Goal: Task Accomplishment & Management: Use online tool/utility

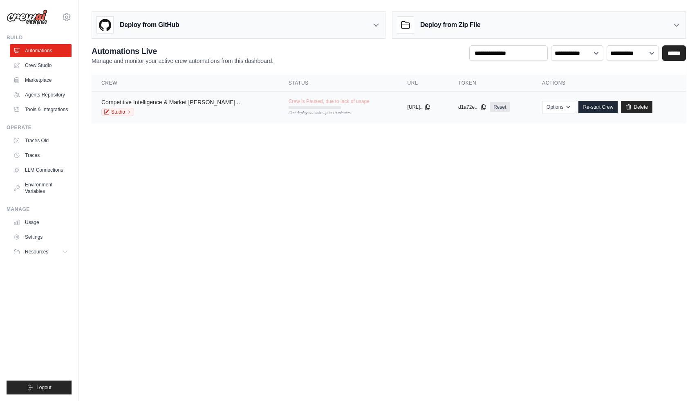
click at [171, 105] on link "Competitive Intelligence & Market [PERSON_NAME]..." at bounding box center [170, 102] width 139 height 7
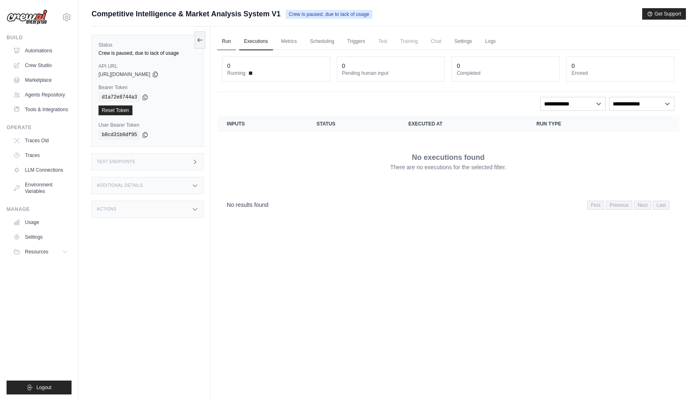
click at [222, 43] on link "Run" at bounding box center [226, 41] width 19 height 17
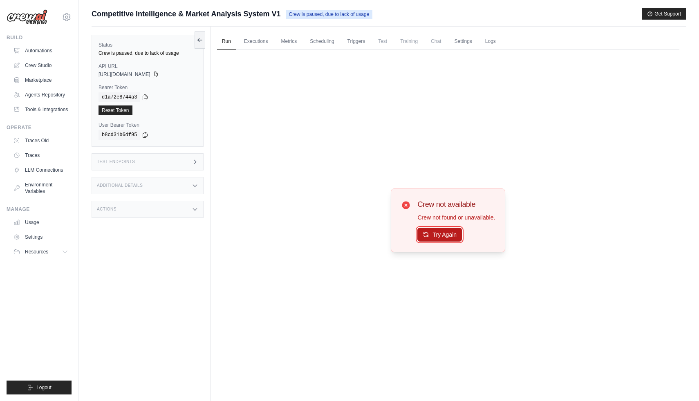
click at [438, 231] on button "Try Again" at bounding box center [439, 235] width 45 height 14
click at [447, 236] on button "Try Again" at bounding box center [439, 235] width 45 height 14
click at [44, 65] on link "Crew Studio" at bounding box center [42, 65] width 62 height 13
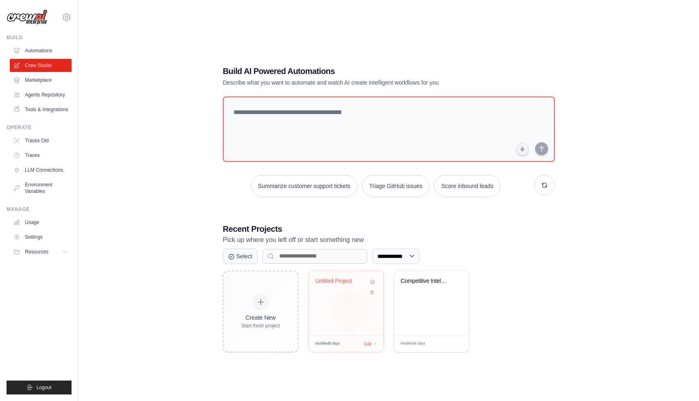
click at [351, 310] on div "Untitled Project" at bounding box center [346, 303] width 75 height 65
click at [49, 53] on link "Automations" at bounding box center [42, 50] width 62 height 13
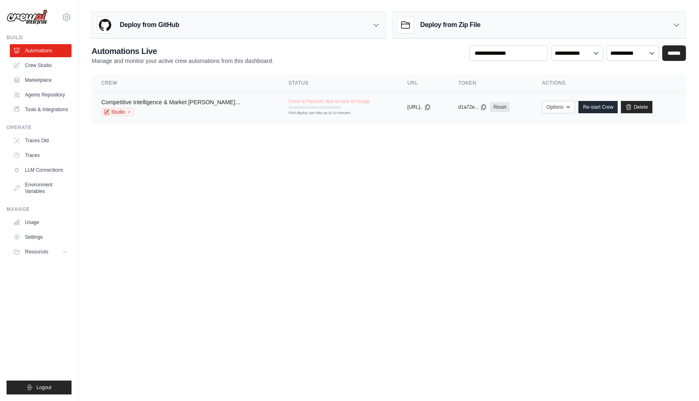
click at [158, 101] on link "Competitive Intelligence & Market [PERSON_NAME]..." at bounding box center [170, 102] width 139 height 7
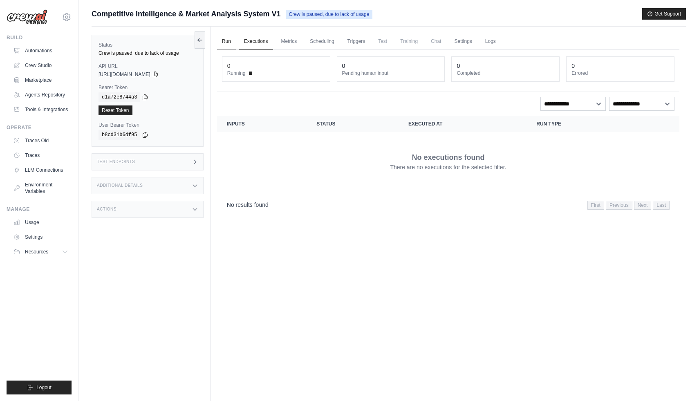
click at [228, 42] on link "Run" at bounding box center [226, 41] width 19 height 17
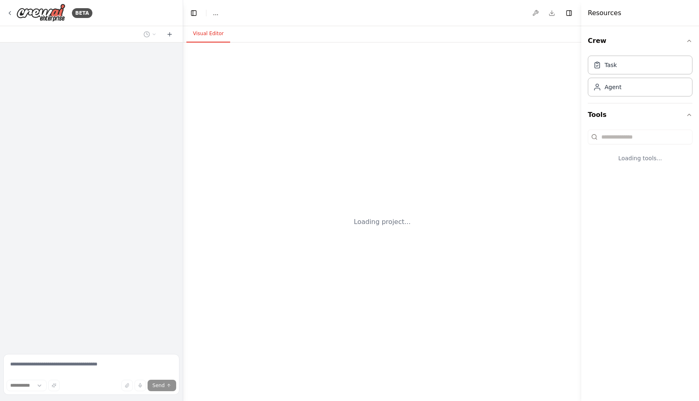
select select "****"
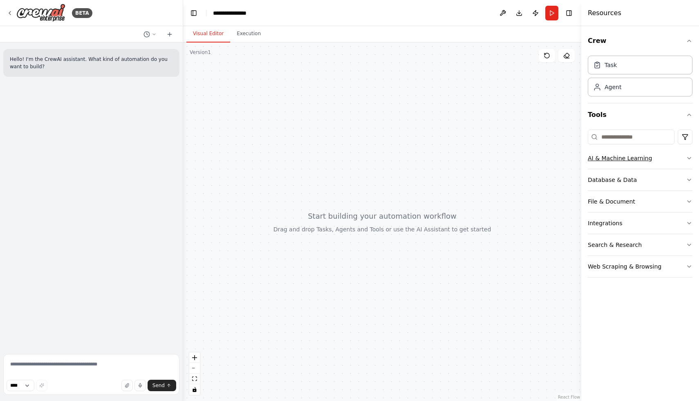
click at [669, 159] on button "AI & Machine Learning" at bounding box center [640, 158] width 105 height 21
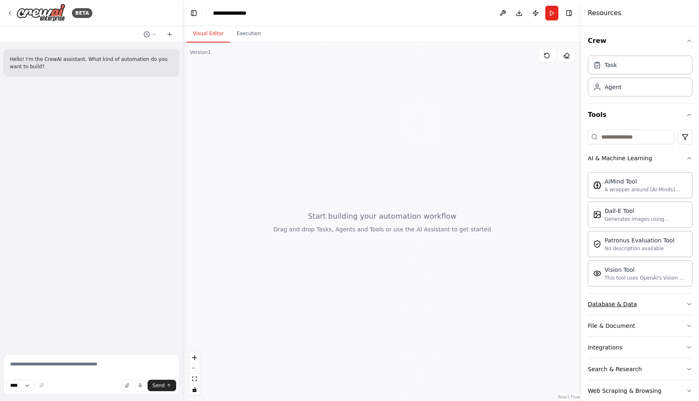
click at [644, 298] on button "Database & Data" at bounding box center [640, 304] width 105 height 21
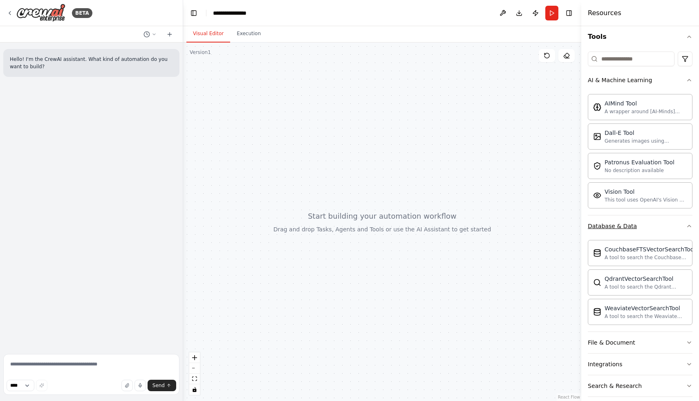
scroll to position [109, 0]
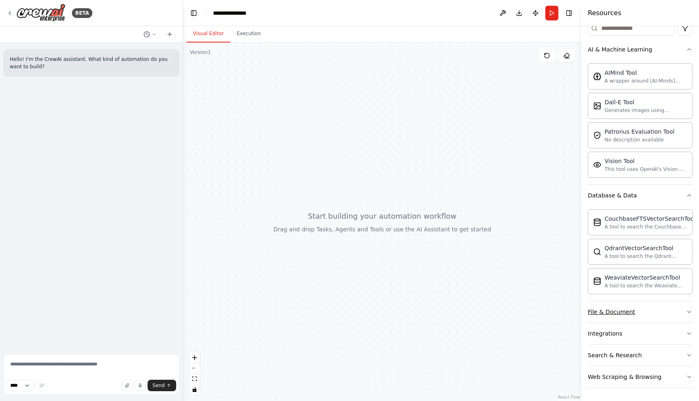
click at [642, 317] on button "File & Document" at bounding box center [640, 311] width 105 height 21
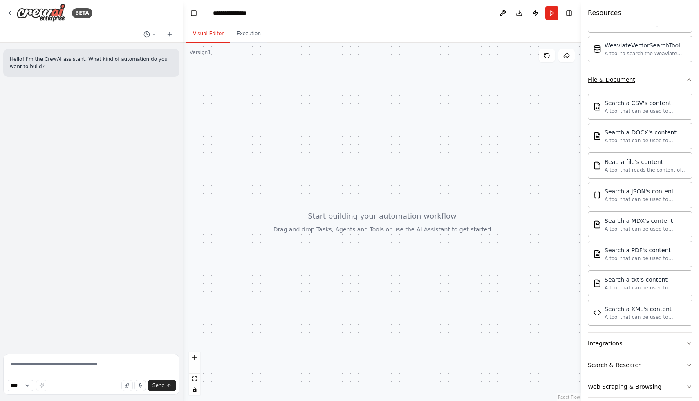
scroll to position [351, 0]
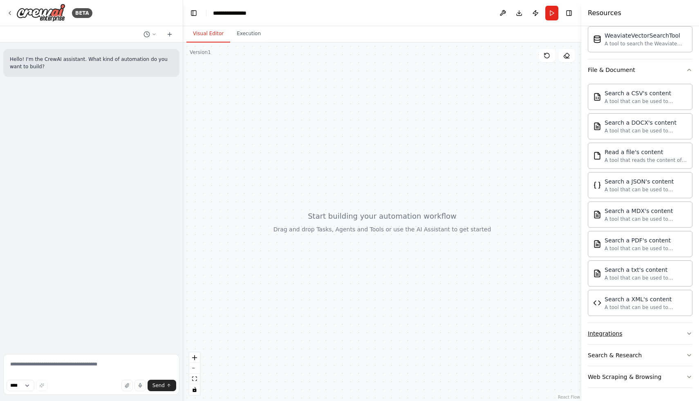
click at [635, 344] on button "Integrations" at bounding box center [640, 333] width 105 height 21
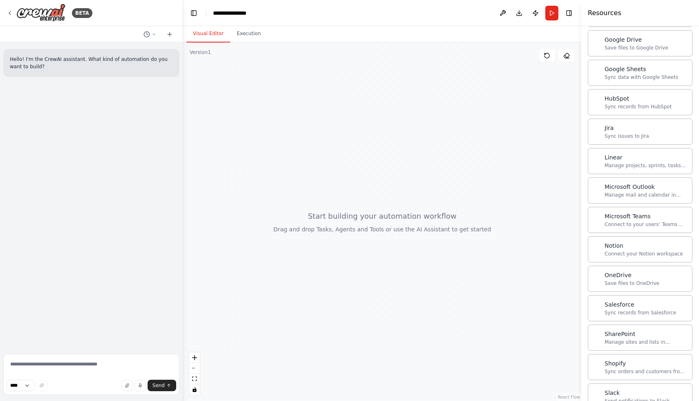
scroll to position [1005, 0]
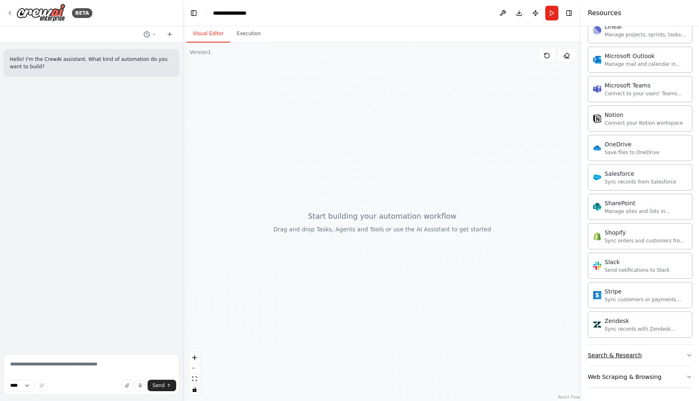
click at [613, 359] on div "Search & Research" at bounding box center [615, 355] width 54 height 8
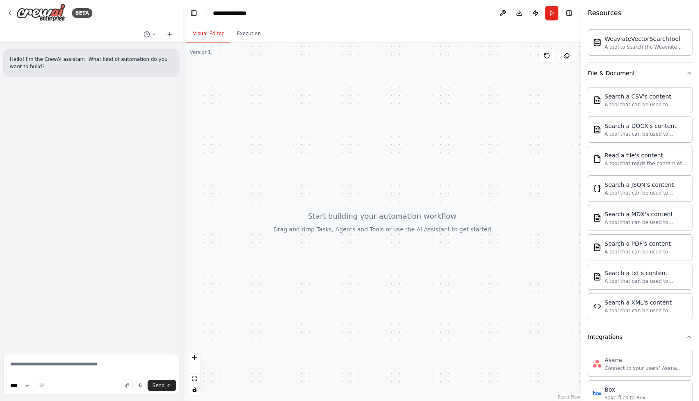
scroll to position [0, 0]
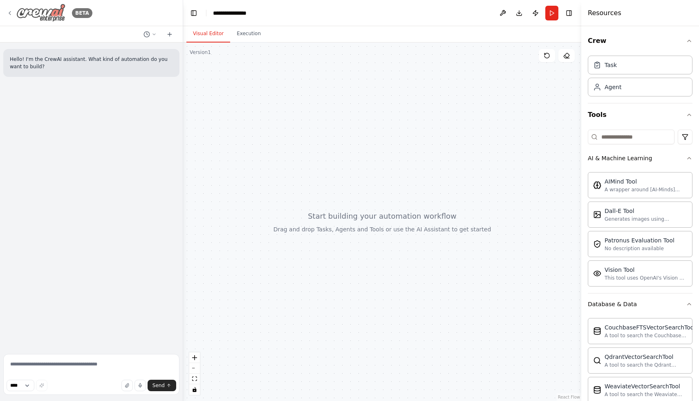
click at [11, 13] on icon at bounding box center [10, 13] width 7 height 7
